Goal: Task Accomplishment & Management: Complete application form

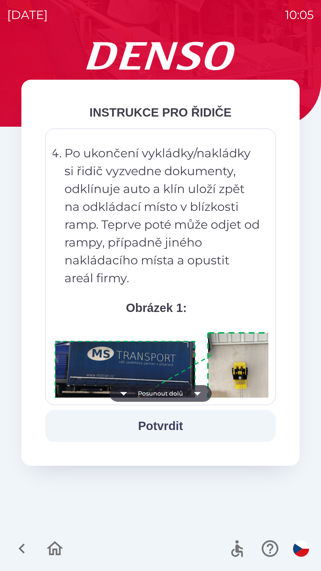
scroll to position [3342, 0]
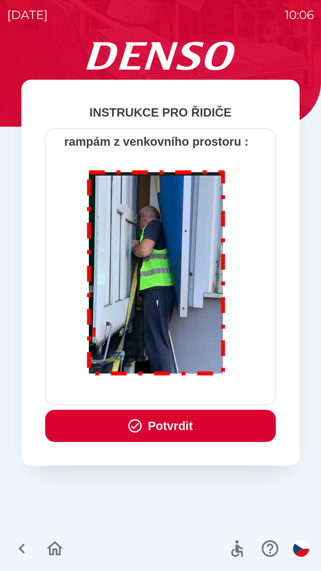
click at [172, 423] on button "Potvrdit" at bounding box center [160, 426] width 231 height 32
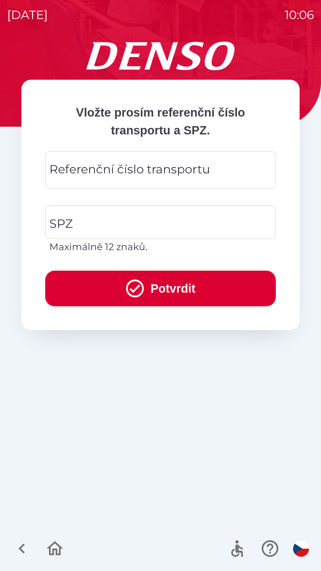
click at [167, 164] on div "Referenční číslo transportu Referenční číslo transportu" at bounding box center [160, 170] width 231 height 38
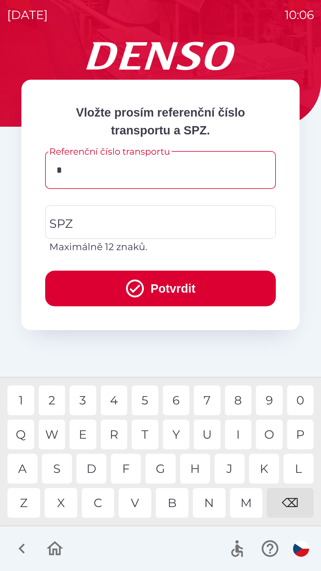
click at [172, 498] on div "B" at bounding box center [172, 503] width 33 height 30
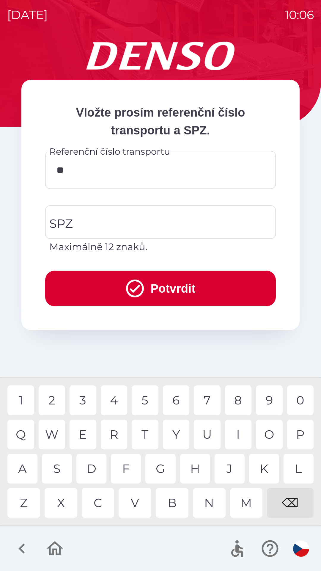
click at [305, 396] on div "0" at bounding box center [300, 400] width 27 height 30
click at [238, 395] on div "8" at bounding box center [238, 400] width 27 height 30
click at [53, 398] on div "2" at bounding box center [52, 400] width 27 height 30
type input "*******"
click at [121, 220] on input "SPZ" at bounding box center [156, 222] width 216 height 28
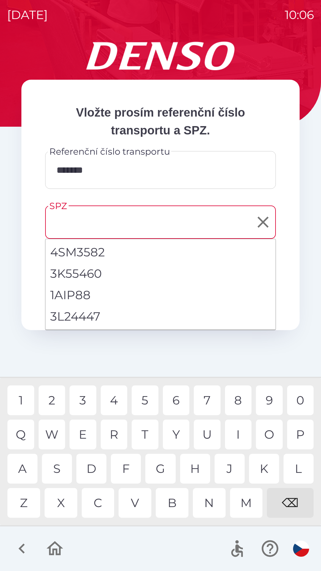
click at [135, 216] on input "SPZ" at bounding box center [156, 222] width 216 height 28
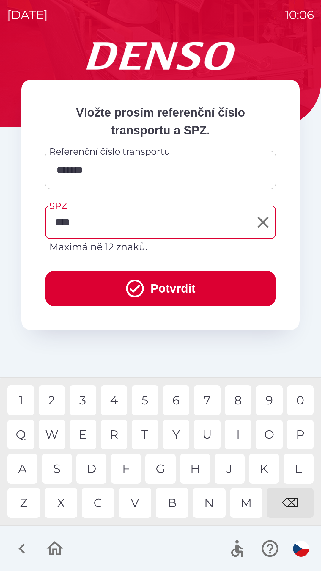
click at [177, 401] on div "6" at bounding box center [176, 400] width 27 height 30
click at [80, 391] on div "3" at bounding box center [83, 400] width 27 height 30
click at [83, 396] on div "3" at bounding box center [83, 400] width 27 height 30
type input "*******"
click at [172, 287] on button "Potvrdit" at bounding box center [160, 289] width 231 height 36
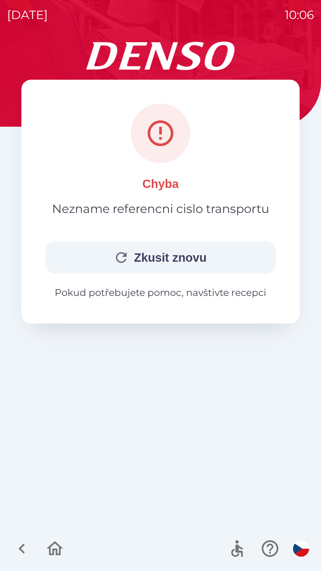
click at [175, 254] on button "Zkusit znovu" at bounding box center [160, 257] width 231 height 32
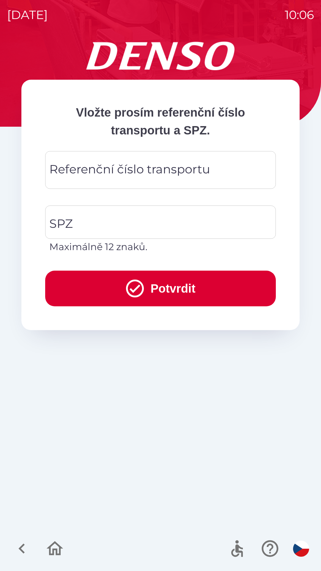
click at [158, 169] on div "Referenční číslo transportu Referenční číslo transportu" at bounding box center [160, 170] width 231 height 38
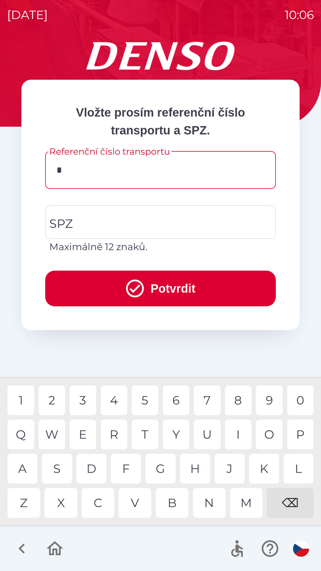
click at [173, 500] on div "B" at bounding box center [172, 503] width 33 height 30
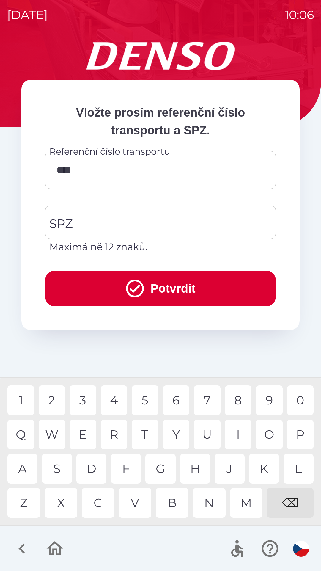
click at [298, 432] on div "P" at bounding box center [300, 435] width 27 height 30
click at [56, 399] on div "2" at bounding box center [52, 400] width 27 height 30
type input "********"
click at [132, 217] on input "SPZ" at bounding box center [156, 222] width 216 height 28
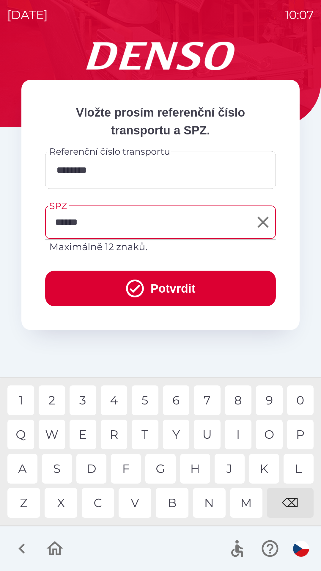
type input "*******"
click at [180, 396] on div "6" at bounding box center [176, 400] width 27 height 30
click at [170, 283] on button "Potvrdit" at bounding box center [160, 289] width 231 height 36
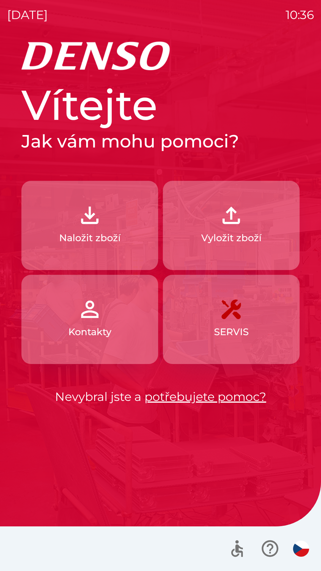
click at [87, 218] on img "button" at bounding box center [90, 215] width 26 height 26
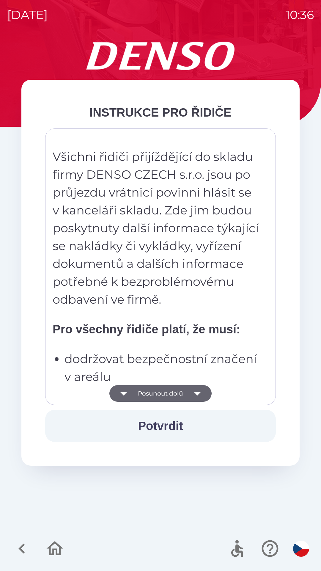
click at [165, 306] on p "Všichni řidiči přijíždějící do skladu firmy DENSO CZECH s.r.o. jsou po průjezdu…" at bounding box center [157, 228] width 208 height 161
click at [173, 268] on p "Všichni řidiči přijíždějící do skladu firmy DENSO CZECH s.r.o. jsou po průjezdu…" at bounding box center [157, 228] width 208 height 161
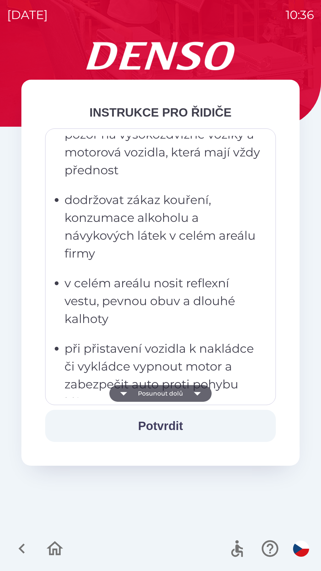
click at [173, 255] on p "dodržovat zákaz kouření, konzumace alkoholu a návykových látek v celém areálu f…" at bounding box center [163, 226] width 196 height 71
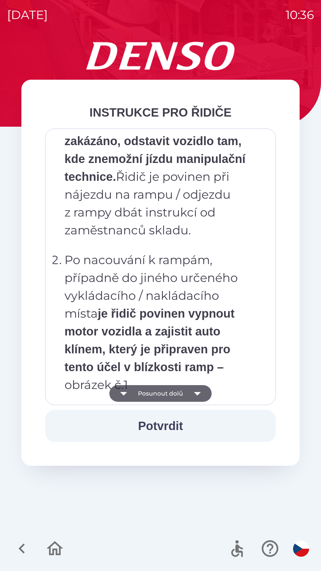
scroll to position [3342, 0]
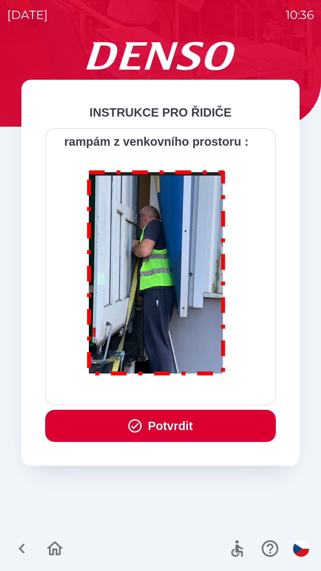
click at [179, 423] on button "Potvrdit" at bounding box center [160, 426] width 231 height 32
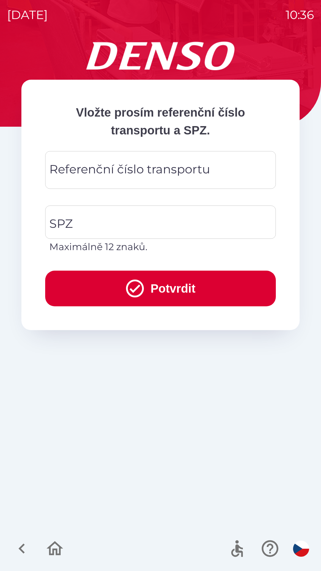
click at [101, 180] on input "Referenční číslo transportu" at bounding box center [160, 169] width 216 height 23
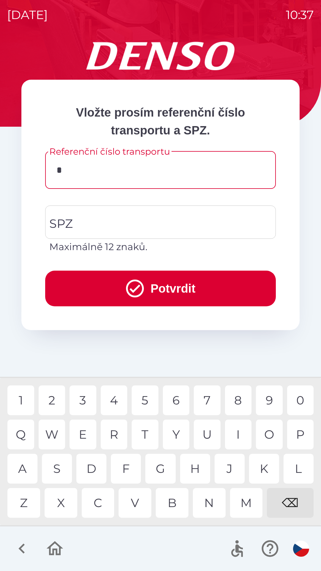
click at [99, 497] on div "C" at bounding box center [98, 503] width 33 height 30
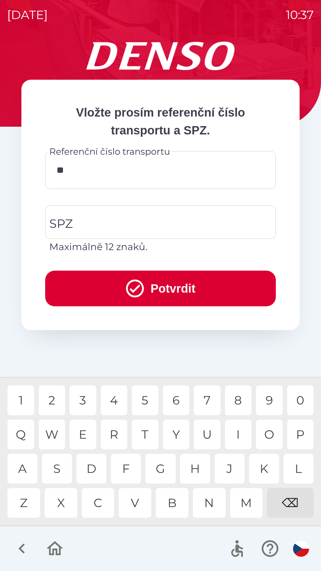
click at [29, 431] on div "Q" at bounding box center [20, 435] width 27 height 30
click at [55, 402] on div "2" at bounding box center [52, 400] width 27 height 30
click at [59, 428] on div "W" at bounding box center [52, 435] width 27 height 30
type input "*********"
click at [114, 396] on div "4" at bounding box center [114, 400] width 27 height 30
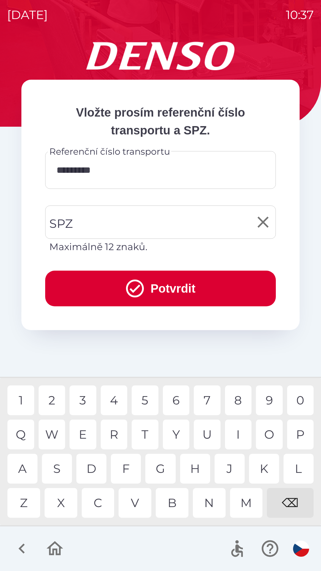
click at [92, 225] on input "SPZ" at bounding box center [156, 222] width 216 height 28
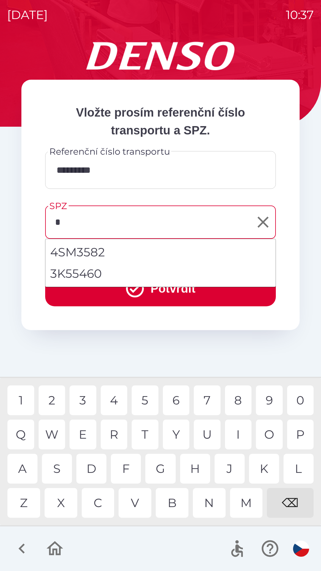
click at [144, 398] on div "5" at bounding box center [145, 400] width 27 height 30
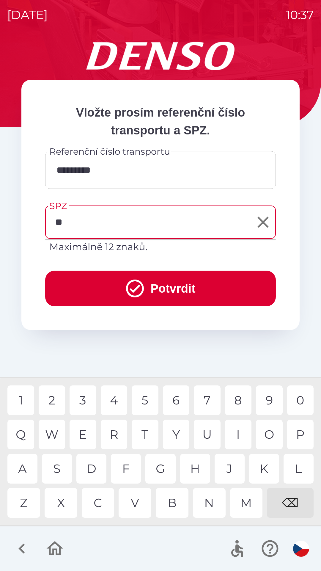
click at [61, 465] on div "S" at bounding box center [57, 469] width 30 height 30
click at [30, 468] on div "A" at bounding box center [22, 469] width 30 height 30
click at [142, 396] on div "5" at bounding box center [145, 400] width 27 height 30
type input "*******"
click at [161, 285] on button "Potvrdit" at bounding box center [160, 289] width 231 height 36
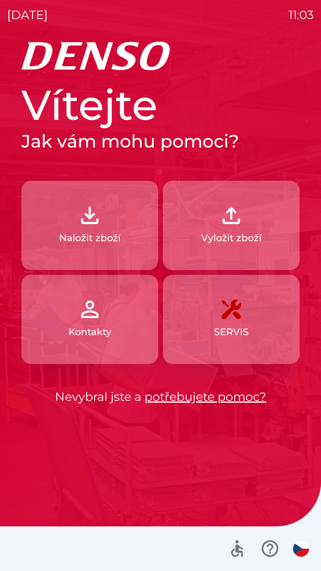
click at [242, 238] on p "Vyložit zboží" at bounding box center [231, 238] width 60 height 14
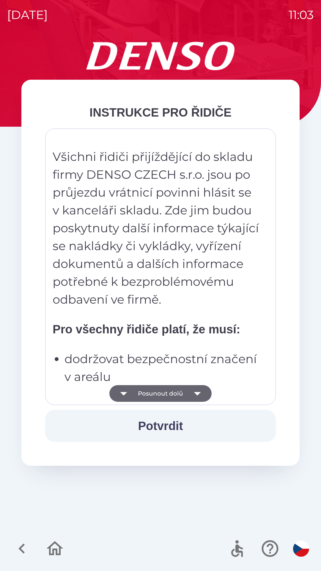
click at [199, 390] on icon "button" at bounding box center [197, 393] width 17 height 17
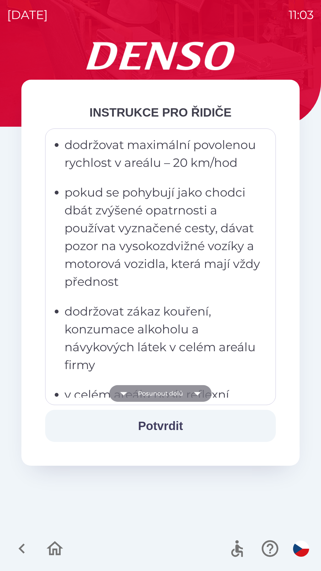
click at [197, 394] on icon "button" at bounding box center [197, 394] width 7 height 4
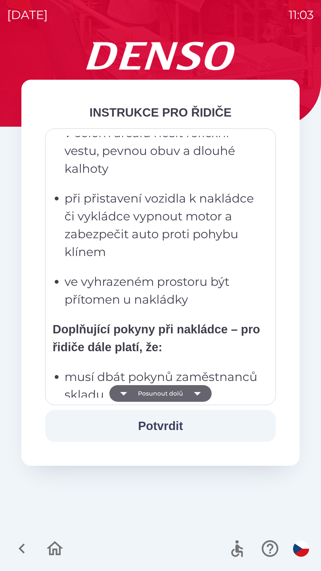
click at [199, 394] on icon "button" at bounding box center [197, 393] width 17 height 17
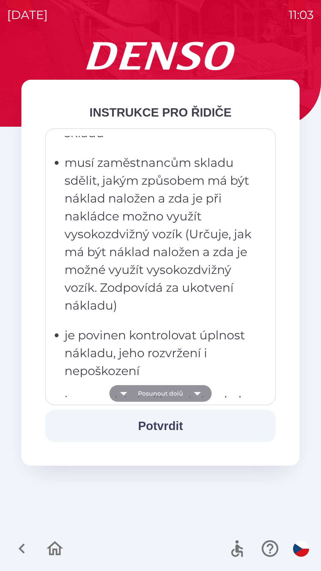
click at [197, 397] on icon "button" at bounding box center [197, 393] width 17 height 17
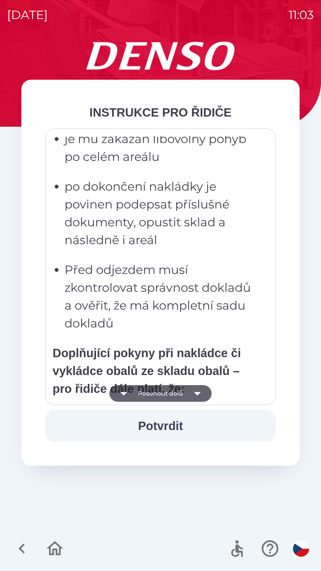
click at [199, 396] on icon "button" at bounding box center [197, 393] width 17 height 17
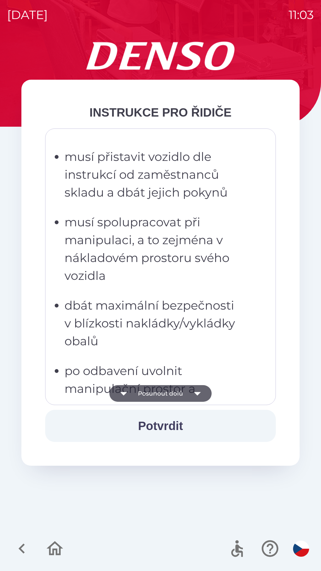
click at [174, 427] on button "Potvrdit" at bounding box center [160, 426] width 231 height 32
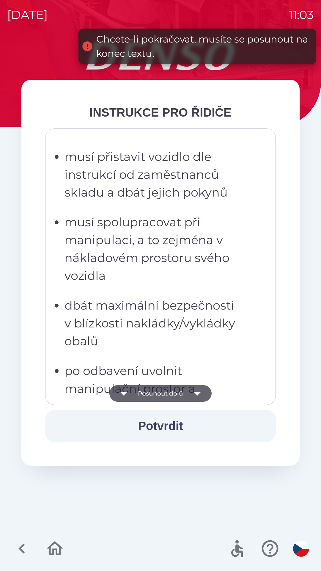
click at [162, 423] on button "Potvrdit" at bounding box center [160, 426] width 231 height 32
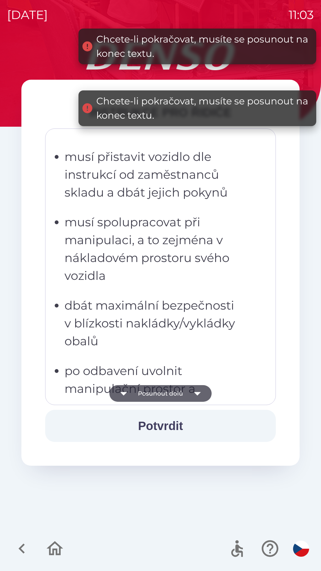
click at [200, 392] on icon "button" at bounding box center [197, 393] width 17 height 17
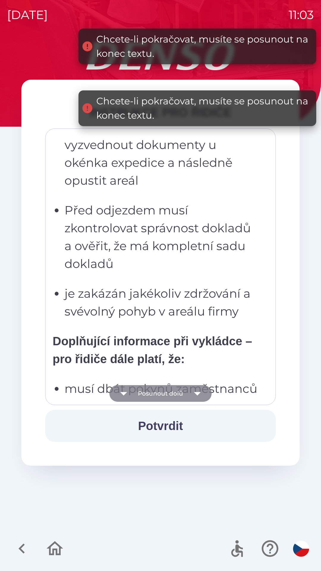
click at [200, 396] on icon "button" at bounding box center [197, 393] width 17 height 17
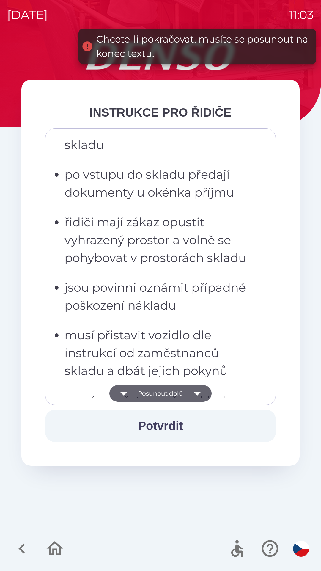
click at [200, 395] on icon "button" at bounding box center [197, 393] width 17 height 17
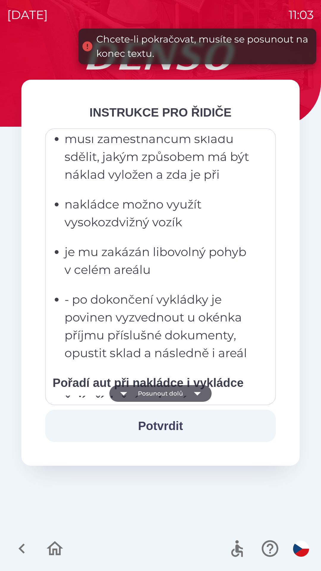
click at [197, 396] on icon "button" at bounding box center [197, 393] width 17 height 17
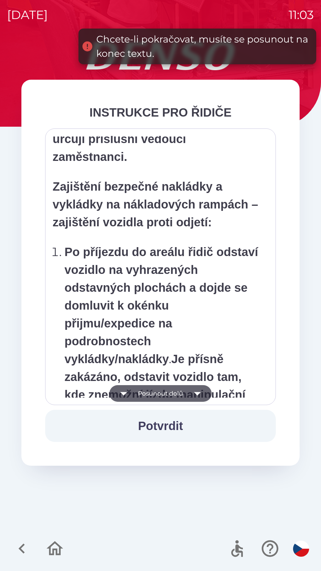
click at [197, 397] on icon "button" at bounding box center [197, 393] width 17 height 17
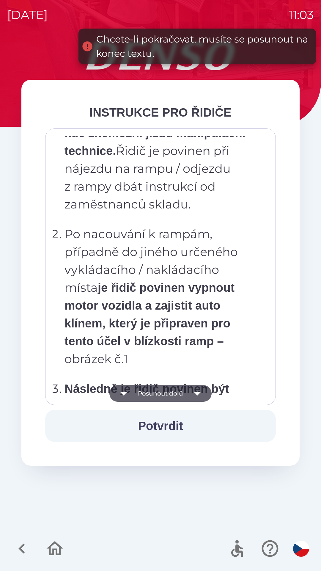
click at [197, 397] on icon "button" at bounding box center [197, 393] width 17 height 17
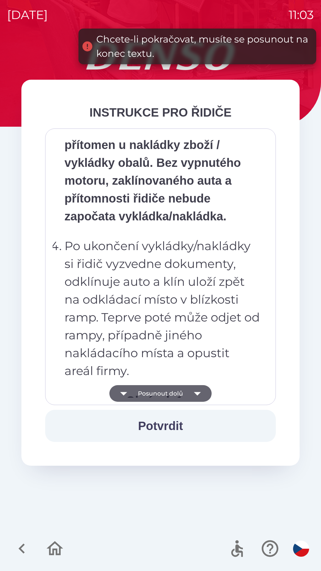
click at [199, 394] on icon "button" at bounding box center [197, 393] width 17 height 17
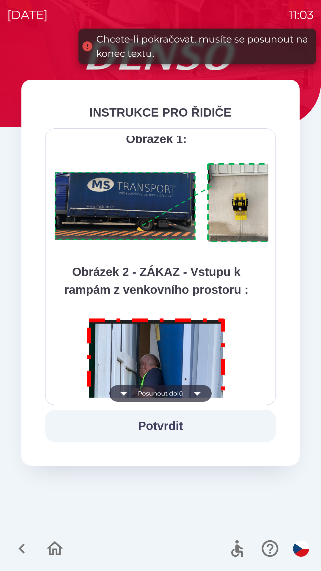
click at [200, 398] on icon "button" at bounding box center [197, 393] width 17 height 17
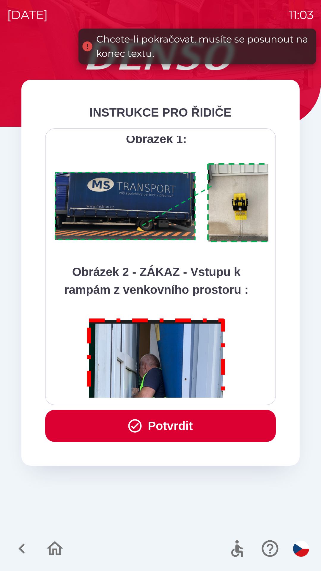
scroll to position [3342, 0]
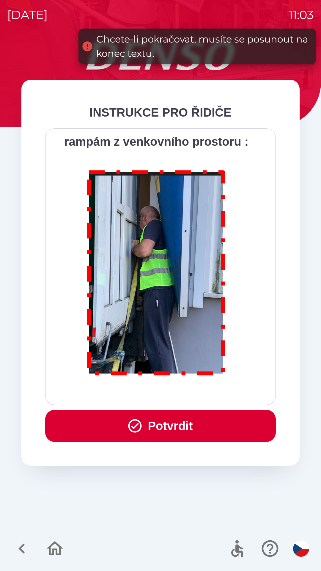
click at [199, 396] on div "Všichni řidiči přijíždějící do skladu firmy DENSO CZECH s.r.o. jsou po průjezdu…" at bounding box center [161, 267] width 216 height 262
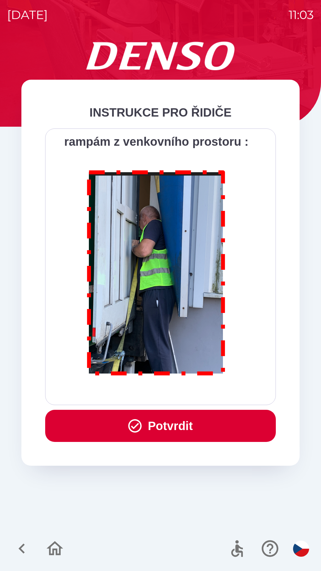
click at [177, 423] on button "Potvrdit" at bounding box center [160, 426] width 231 height 32
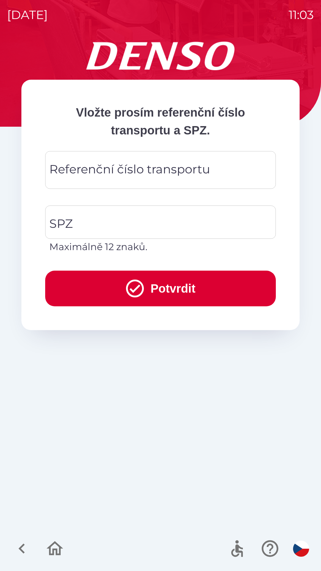
click at [63, 173] on div "Referenční číslo transportu Referenční číslo transportu" at bounding box center [160, 170] width 231 height 38
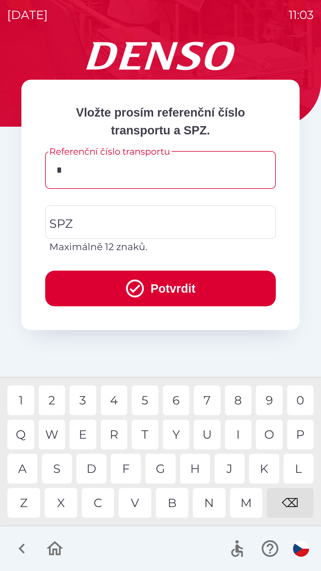
click at [131, 470] on div "F" at bounding box center [126, 469] width 30 height 30
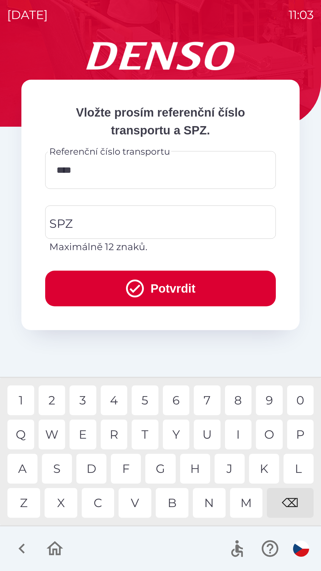
click at [207, 433] on div "U" at bounding box center [207, 435] width 27 height 30
click at [117, 403] on div "4" at bounding box center [114, 400] width 27 height 30
click at [302, 404] on div "0" at bounding box center [300, 400] width 27 height 30
type input "**********"
click at [88, 221] on input "SPZ" at bounding box center [156, 222] width 216 height 28
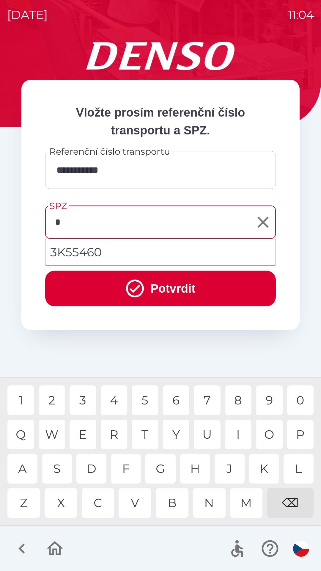
click at [178, 400] on div "6" at bounding box center [176, 400] width 27 height 30
click at [27, 402] on div "1" at bounding box center [20, 400] width 27 height 30
click at [27, 404] on div "1" at bounding box center [20, 400] width 27 height 30
type input "*******"
click at [162, 285] on button "Potvrdit" at bounding box center [160, 289] width 231 height 36
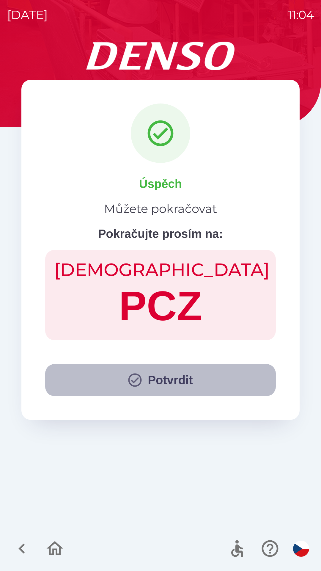
click at [167, 375] on button "Potvrdit" at bounding box center [160, 380] width 231 height 32
